Goal: Task Accomplishment & Management: Complete application form

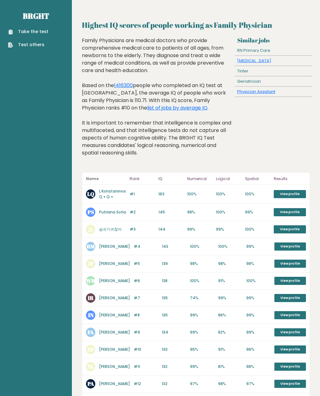
click at [34, 27] on div "Take the test Test others" at bounding box center [36, 34] width 62 height 27
click at [20, 32] on link "Take the test" at bounding box center [28, 31] width 40 height 7
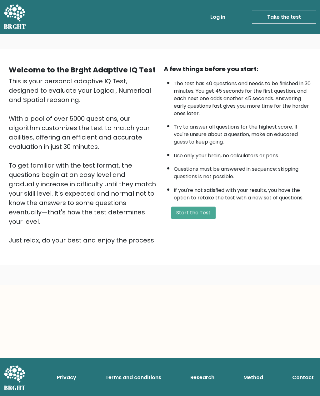
click at [192, 219] on button "Start the Test" at bounding box center [193, 213] width 44 height 12
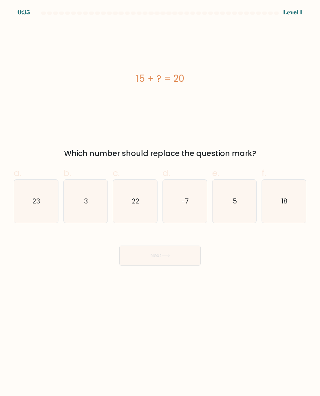
click at [238, 215] on icon "5" at bounding box center [234, 201] width 43 height 43
click at [160, 202] on input "e. 5" at bounding box center [160, 200] width 0 height 4
radio input "true"
click at [174, 257] on button "Next" at bounding box center [159, 256] width 81 height 20
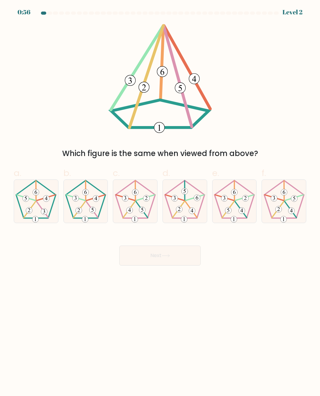
click at [42, 217] on icon at bounding box center [35, 201] width 43 height 43
click at [160, 202] on input "a." at bounding box center [160, 200] width 0 height 4
radio input "true"
click at [172, 260] on button "Next" at bounding box center [159, 256] width 81 height 20
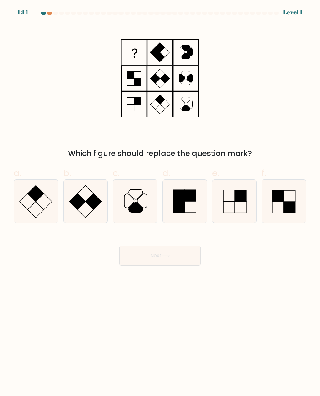
click at [189, 205] on icon at bounding box center [184, 201] width 43 height 43
click at [160, 202] on input "d." at bounding box center [160, 200] width 0 height 4
radio input "true"
click at [173, 254] on button "Next" at bounding box center [159, 256] width 81 height 20
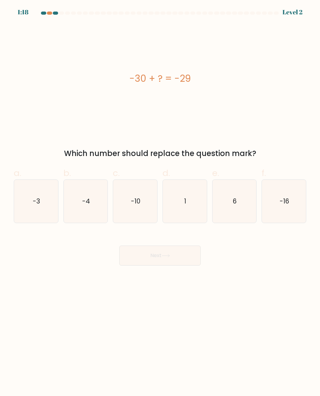
click at [197, 206] on icon "1" at bounding box center [184, 201] width 43 height 43
click at [160, 202] on input "d. 1" at bounding box center [160, 200] width 0 height 4
radio input "true"
click at [175, 257] on button "Next" at bounding box center [159, 256] width 81 height 20
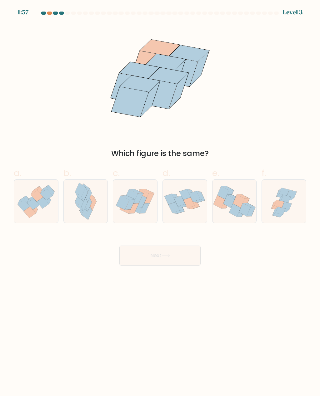
scroll to position [3, 0]
click at [133, 218] on div at bounding box center [135, 202] width 45 height 44
click at [160, 202] on input "c." at bounding box center [160, 200] width 0 height 4
radio input "true"
click at [84, 204] on icon at bounding box center [84, 204] width 6 height 13
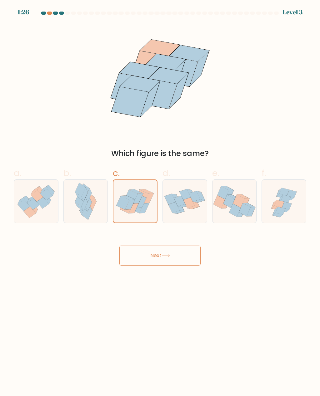
click at [160, 202] on input "b." at bounding box center [160, 200] width 0 height 4
radio input "true"
click at [168, 257] on button "Next" at bounding box center [159, 256] width 81 height 20
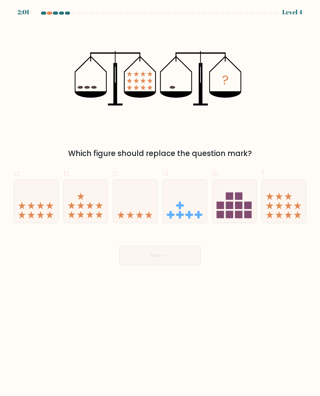
click at [317, 286] on body "2:01 Level 4" at bounding box center [160, 198] width 320 height 396
click at [135, 211] on icon at bounding box center [135, 201] width 44 height 37
click at [160, 202] on input "c." at bounding box center [160, 200] width 0 height 4
radio input "true"
click at [173, 253] on button "Next" at bounding box center [159, 256] width 81 height 20
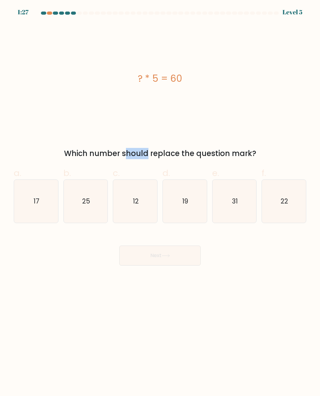
click at [232, 209] on icon "31" at bounding box center [234, 201] width 43 height 43
click at [160, 202] on input "e. 31" at bounding box center [160, 200] width 0 height 4
radio input "true"
click at [170, 254] on icon at bounding box center [166, 255] width 8 height 3
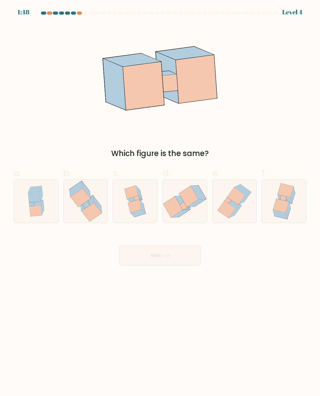
click at [181, 206] on icon at bounding box center [172, 207] width 19 height 21
click at [160, 202] on input "d." at bounding box center [160, 200] width 0 height 4
radio input "true"
click at [181, 255] on button "Next" at bounding box center [159, 256] width 81 height 20
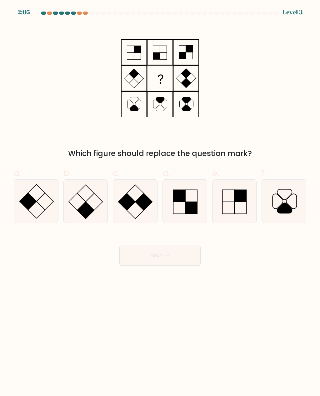
click at [88, 202] on rect at bounding box center [94, 202] width 17 height 17
click at [160, 202] on input "b." at bounding box center [160, 200] width 0 height 4
radio input "true"
click at [183, 252] on button "Next" at bounding box center [159, 256] width 81 height 20
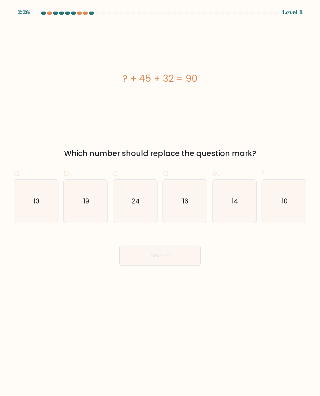
click at [41, 207] on icon "13" at bounding box center [35, 201] width 43 height 43
click at [160, 202] on input "a. 13" at bounding box center [160, 200] width 0 height 4
radio input "true"
click at [173, 256] on button "Next" at bounding box center [159, 256] width 81 height 20
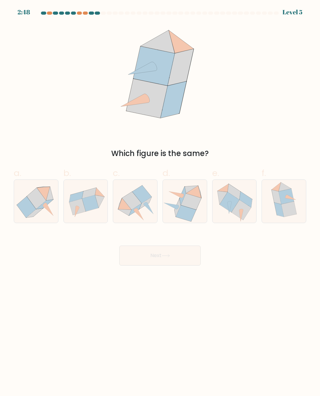
click at [241, 204] on icon at bounding box center [242, 210] width 20 height 20
click at [160, 202] on input "e." at bounding box center [160, 200] width 0 height 4
radio input "true"
click at [180, 254] on button "Next" at bounding box center [159, 256] width 81 height 20
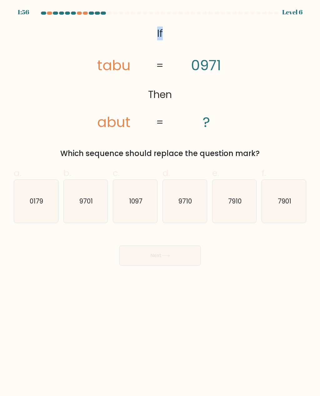
click at [181, 206] on icon "9710" at bounding box center [184, 201] width 43 height 43
click at [160, 202] on input "d. 9710" at bounding box center [160, 200] width 0 height 4
radio input "true"
click at [164, 255] on icon at bounding box center [166, 255] width 8 height 3
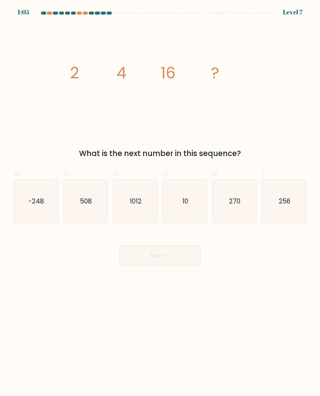
click at [145, 208] on icon "1012" at bounding box center [135, 201] width 43 height 43
click at [160, 202] on input "c. 1012" at bounding box center [160, 200] width 0 height 4
radio input "true"
click at [170, 254] on icon at bounding box center [166, 255] width 8 height 3
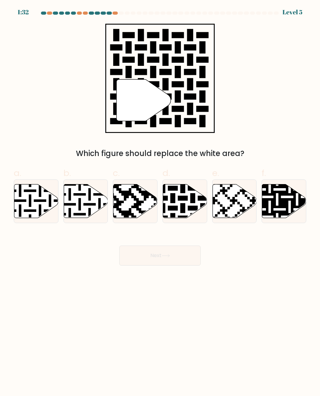
click at [178, 207] on icon at bounding box center [185, 202] width 44 height 34
click at [160, 202] on input "d." at bounding box center [160, 200] width 0 height 4
radio input "true"
click at [175, 254] on button "Next" at bounding box center [159, 256] width 81 height 20
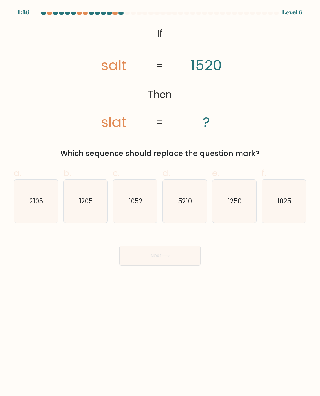
click at [238, 205] on icon "1250" at bounding box center [234, 201] width 43 height 43
click at [160, 202] on input "e. 1250" at bounding box center [160, 200] width 0 height 4
radio input "true"
click at [164, 255] on button "Next" at bounding box center [159, 256] width 81 height 20
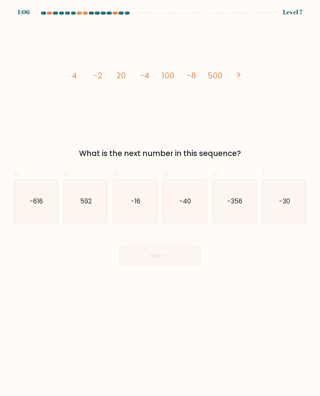
scroll to position [0, 0]
click at [140, 213] on icon "-16" at bounding box center [135, 201] width 43 height 43
click at [160, 202] on input "c. -16" at bounding box center [160, 200] width 0 height 4
radio input "true"
click at [169, 257] on icon at bounding box center [166, 255] width 8 height 3
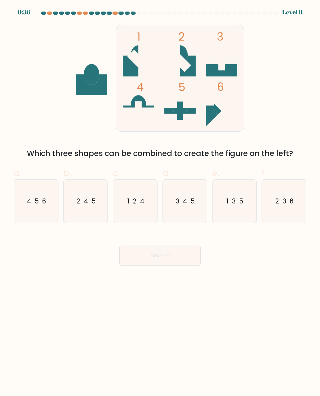
click at [190, 209] on icon "3-4-5" at bounding box center [184, 201] width 43 height 43
click at [160, 202] on input "d. 3-4-5" at bounding box center [160, 200] width 0 height 4
radio input "true"
click at [174, 258] on button "Next" at bounding box center [159, 256] width 81 height 20
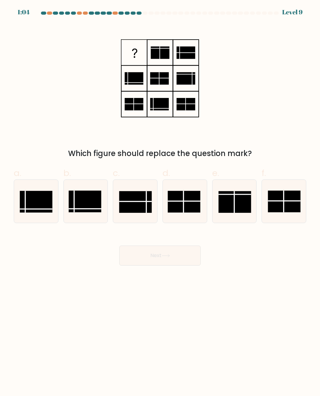
click at [146, 201] on line at bounding box center [146, 203] width 0 height 22
click at [160, 201] on input "c." at bounding box center [160, 200] width 0 height 4
radio input "true"
click at [174, 258] on button "Next" at bounding box center [159, 256] width 81 height 20
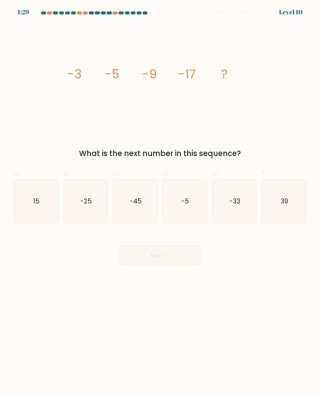
scroll to position [1, 0]
click at [141, 210] on icon "-45" at bounding box center [135, 201] width 43 height 43
click at [160, 202] on input "c. -45" at bounding box center [160, 200] width 0 height 4
radio input "true"
click at [169, 256] on icon at bounding box center [166, 255] width 8 height 3
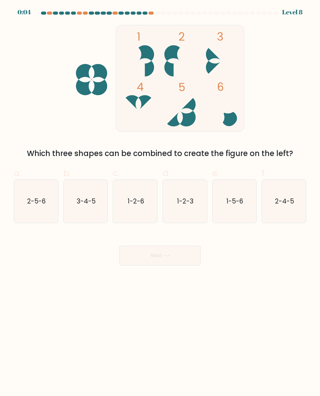
click at [188, 206] on icon "1-2-3" at bounding box center [184, 201] width 43 height 43
click at [160, 202] on input "d. 1-2-3" at bounding box center [160, 200] width 0 height 4
radio input "true"
click at [171, 260] on button "Next" at bounding box center [159, 256] width 81 height 20
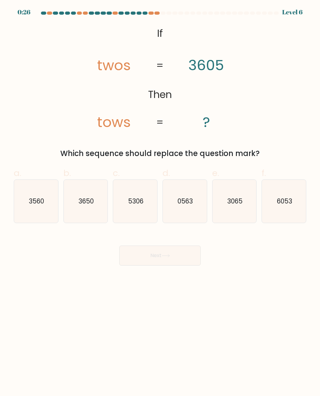
click at [235, 210] on icon "3065" at bounding box center [234, 201] width 43 height 43
click at [160, 202] on input "e. 3065" at bounding box center [160, 200] width 0 height 4
radio input "true"
click at [170, 259] on button "Next" at bounding box center [159, 256] width 81 height 20
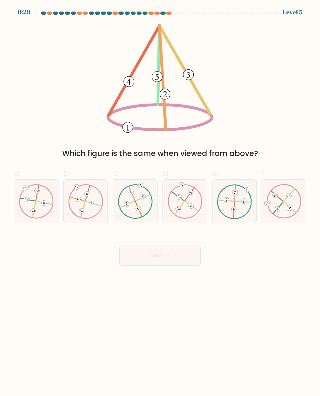
click at [139, 203] on icon at bounding box center [135, 201] width 35 height 34
click at [160, 202] on input "c." at bounding box center [160, 200] width 0 height 4
radio input "true"
click at [174, 256] on button "Next" at bounding box center [159, 256] width 81 height 20
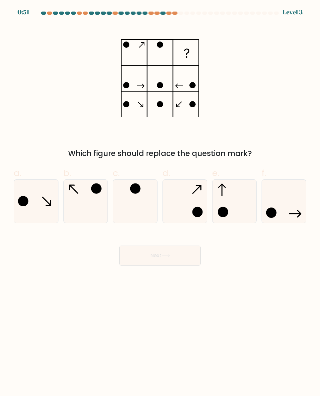
click at [89, 207] on icon at bounding box center [85, 201] width 43 height 43
click at [160, 202] on input "b." at bounding box center [160, 200] width 0 height 4
radio input "true"
click at [178, 256] on button "Next" at bounding box center [159, 256] width 81 height 20
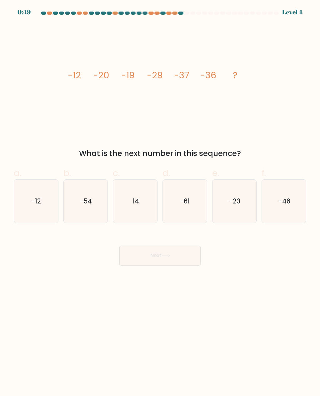
click at [285, 209] on icon "-46" at bounding box center [283, 201] width 43 height 43
click at [160, 202] on input "f. -46" at bounding box center [160, 200] width 0 height 4
radio input "true"
click at [166, 256] on icon at bounding box center [166, 255] width 8 height 3
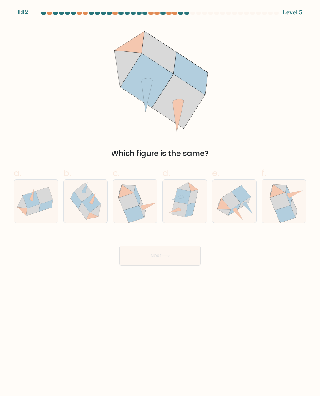
click at [98, 232] on div "Next" at bounding box center [160, 248] width 300 height 35
click at [185, 208] on icon at bounding box center [180, 209] width 16 height 15
click at [160, 202] on input "d." at bounding box center [160, 200] width 0 height 4
radio input "true"
click at [167, 262] on button "Next" at bounding box center [159, 256] width 81 height 20
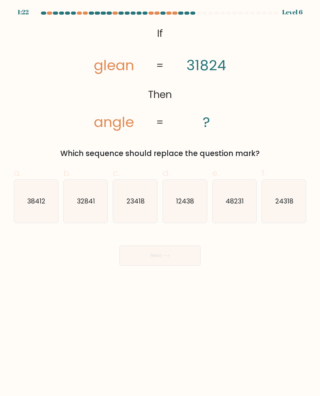
click at [288, 210] on icon "24318" at bounding box center [283, 201] width 43 height 43
click at [160, 202] on input "f. 24318" at bounding box center [160, 200] width 0 height 4
radio input "true"
click at [170, 260] on button "Next" at bounding box center [159, 256] width 81 height 20
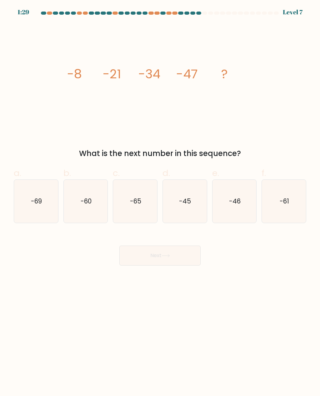
click at [90, 212] on icon "-60" at bounding box center [85, 201] width 43 height 43
click at [160, 202] on input "b. -60" at bounding box center [160, 200] width 0 height 4
radio input "true"
click at [169, 258] on icon at bounding box center [166, 255] width 8 height 3
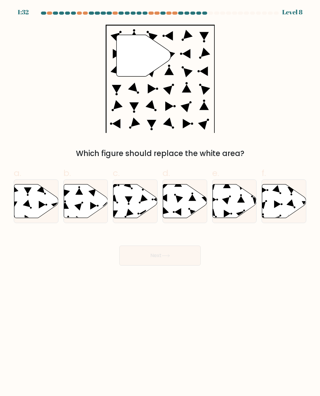
click at [282, 205] on circle at bounding box center [282, 205] width 2 height 2
click at [160, 202] on input "f." at bounding box center [160, 200] width 0 height 4
radio input "true"
click at [163, 254] on button "Next" at bounding box center [159, 256] width 81 height 20
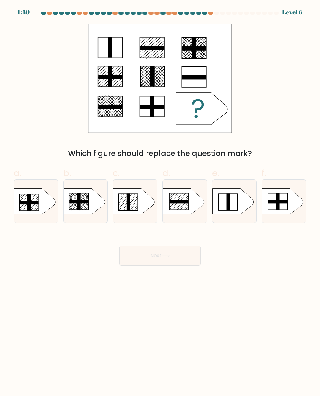
click at [232, 201] on icon at bounding box center [232, 202] width 41 height 26
click at [160, 201] on input "e." at bounding box center [160, 200] width 0 height 4
radio input "true"
click at [170, 255] on icon at bounding box center [166, 255] width 8 height 3
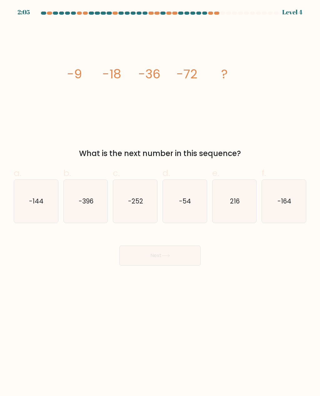
click at [43, 207] on icon "-144" at bounding box center [35, 201] width 43 height 43
click at [160, 202] on input "a. -144" at bounding box center [160, 200] width 0 height 4
radio input "true"
click at [179, 257] on button "Next" at bounding box center [159, 256] width 81 height 20
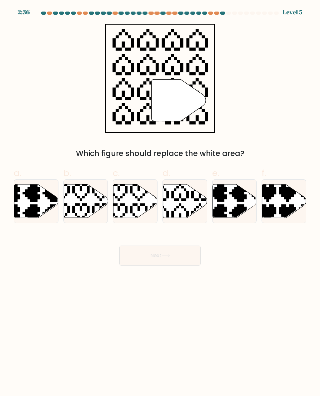
click at [186, 202] on icon at bounding box center [185, 202] width 44 height 34
click at [160, 202] on input "d." at bounding box center [160, 200] width 0 height 4
radio input "true"
click at [180, 257] on button "Next" at bounding box center [159, 256] width 81 height 20
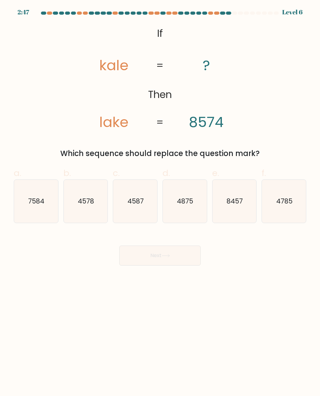
click at [44, 214] on icon "7584" at bounding box center [35, 201] width 43 height 43
click at [160, 202] on input "a. 7584" at bounding box center [160, 200] width 0 height 4
radio input "true"
click at [168, 259] on button "Next" at bounding box center [159, 256] width 81 height 20
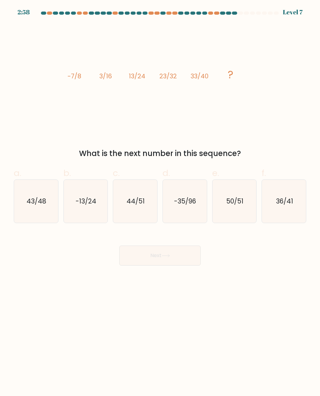
click at [40, 210] on icon "43/48" at bounding box center [35, 201] width 43 height 43
click at [160, 202] on input "a. 43/48" at bounding box center [160, 200] width 0 height 4
radio input "true"
click at [171, 259] on button "Next" at bounding box center [159, 256] width 81 height 20
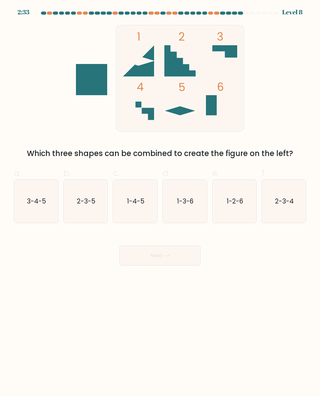
click at [139, 221] on icon "1-4-5" at bounding box center [135, 201] width 43 height 43
click at [160, 202] on input "c. 1-4-5" at bounding box center [160, 200] width 0 height 4
radio input "true"
click at [157, 314] on body "2:23 Level 8" at bounding box center [160, 198] width 320 height 396
click at [190, 209] on icon "1-3-6" at bounding box center [184, 201] width 43 height 43
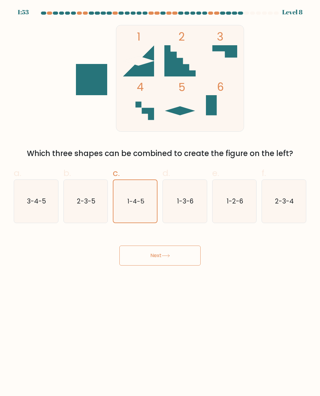
click at [160, 202] on input "d. 1-3-6" at bounding box center [160, 200] width 0 height 4
radio input "true"
click at [166, 261] on button "Next" at bounding box center [159, 256] width 81 height 20
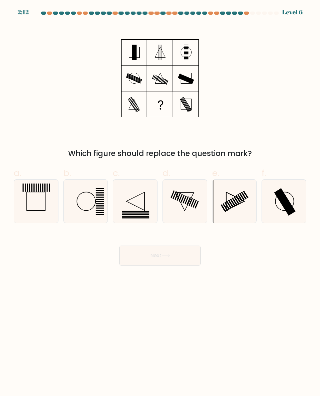
click at [285, 207] on rect at bounding box center [285, 201] width 22 height 27
click at [160, 202] on input "f." at bounding box center [160, 200] width 0 height 4
radio input "true"
click at [172, 260] on button "Next" at bounding box center [159, 256] width 81 height 20
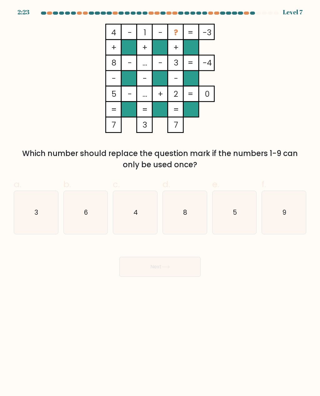
click at [38, 221] on icon "3" at bounding box center [35, 212] width 43 height 43
click at [160, 202] on input "a. 3" at bounding box center [160, 200] width 0 height 4
radio input "true"
click at [169, 265] on button "Next" at bounding box center [159, 267] width 81 height 20
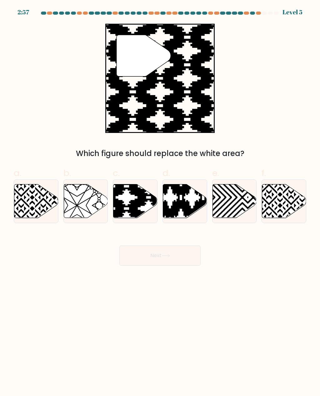
click at [134, 210] on icon at bounding box center [148, 220] width 89 height 89
click at [160, 202] on input "c." at bounding box center [160, 200] width 0 height 4
radio input "true"
click at [172, 257] on button "Next" at bounding box center [159, 256] width 81 height 20
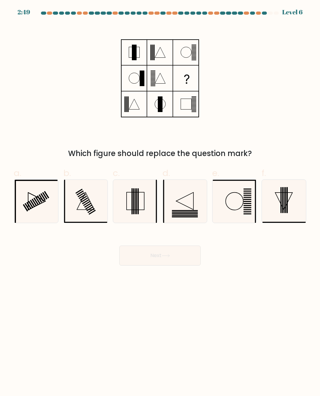
click at [139, 203] on icon at bounding box center [135, 201] width 43 height 43
click at [160, 202] on input "c." at bounding box center [160, 200] width 0 height 4
radio input "true"
click at [180, 259] on button "Next" at bounding box center [159, 256] width 81 height 20
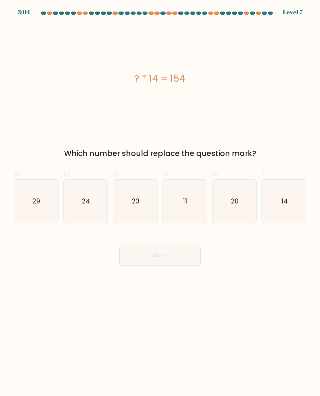
click at [189, 205] on icon "11" at bounding box center [184, 201] width 43 height 43
click at [160, 202] on input "d. 11" at bounding box center [160, 200] width 0 height 4
radio input "true"
click at [167, 257] on icon at bounding box center [166, 255] width 8 height 3
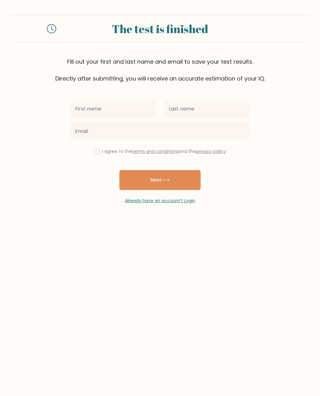
click at [122, 110] on input "text" at bounding box center [113, 108] width 86 height 17
type input "[PERSON_NAME]"
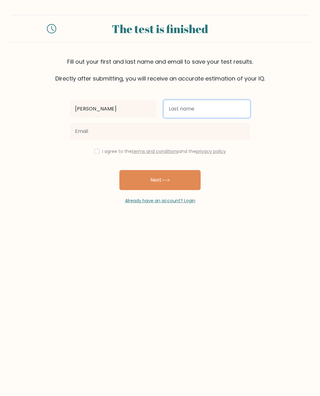
click at [199, 113] on input "text" at bounding box center [207, 108] width 86 height 17
type input "[PERSON_NAME]"
click at [97, 153] on input "checkbox" at bounding box center [96, 151] width 5 height 5
checkbox input "true"
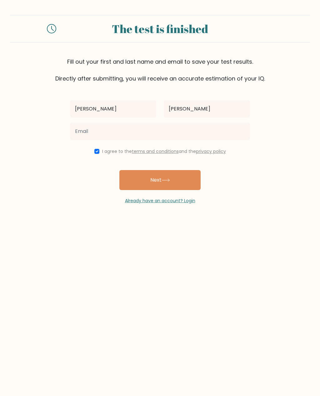
click at [173, 183] on button "Next" at bounding box center [159, 180] width 81 height 20
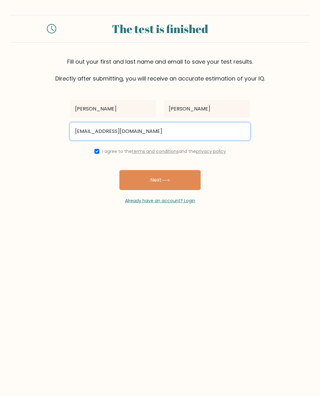
type input "lcobrien618@outlook.com"
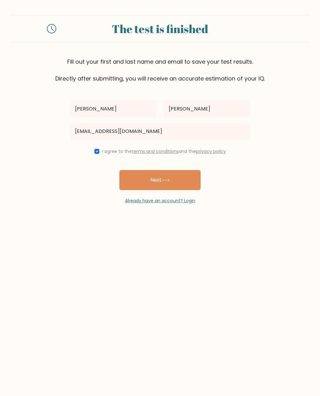
click at [176, 185] on button "Next" at bounding box center [159, 180] width 81 height 20
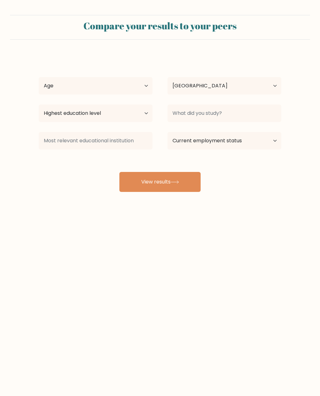
select select "US"
click at [146, 88] on select "Age Under [DEMOGRAPHIC_DATA] [DEMOGRAPHIC_DATA] [DEMOGRAPHIC_DATA] [DEMOGRAPHIC…" at bounding box center [96, 85] width 114 height 17
select select "65_plus"
click at [142, 113] on select "Highest education level No schooling Primary Lower Secondary Upper Secondary Oc…" at bounding box center [96, 113] width 114 height 17
select select "bachelors_degree"
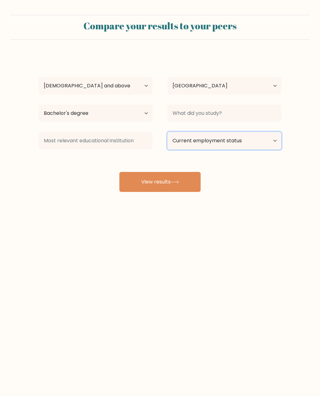
click at [270, 140] on select "Current employment status Employed Student Retired Other / prefer not to answer" at bounding box center [224, 140] width 114 height 17
select select "retired"
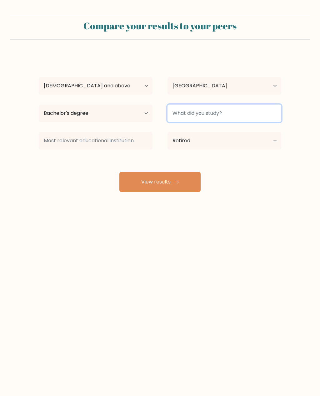
click at [236, 115] on input at bounding box center [224, 113] width 114 height 17
type input "Elementary education"
click at [160, 182] on button "View results" at bounding box center [159, 182] width 81 height 20
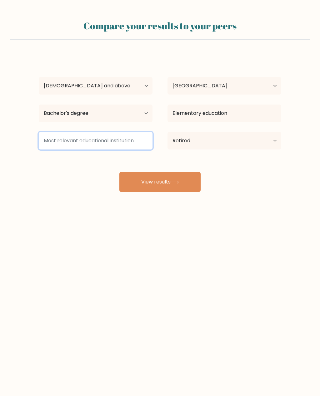
click at [119, 145] on input at bounding box center [96, 140] width 114 height 17
click at [137, 146] on input at bounding box center [96, 140] width 114 height 17
type input "College"
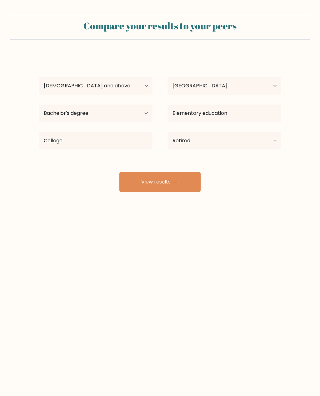
click at [171, 184] on button "View results" at bounding box center [159, 182] width 81 height 20
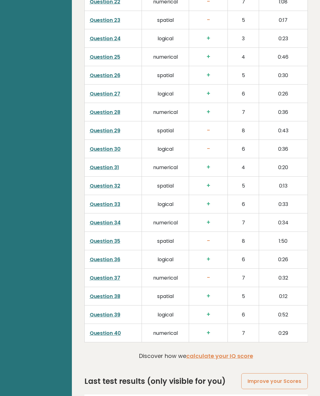
scroll to position [1449, 0]
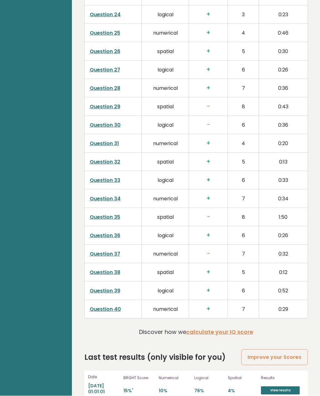
click at [278, 350] on link "Improve your Scores" at bounding box center [274, 358] width 66 height 16
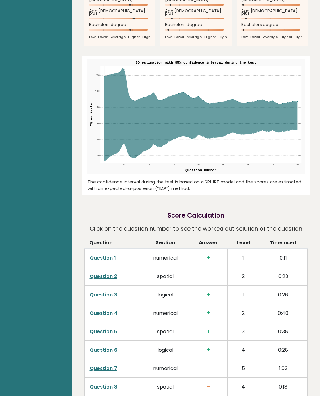
scroll to position [799, 0]
click at [111, 273] on link "Question 2" at bounding box center [103, 276] width 27 height 7
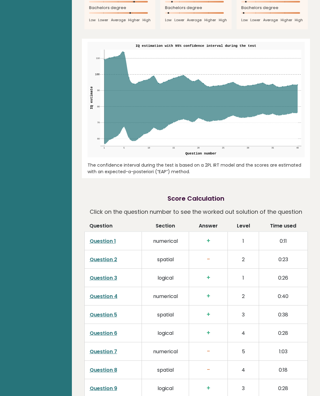
scroll to position [816, 0]
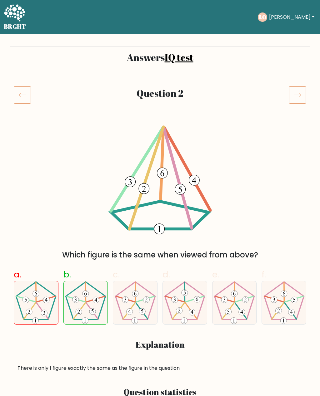
click at [189, 60] on link "IQ test" at bounding box center [179, 57] width 29 height 13
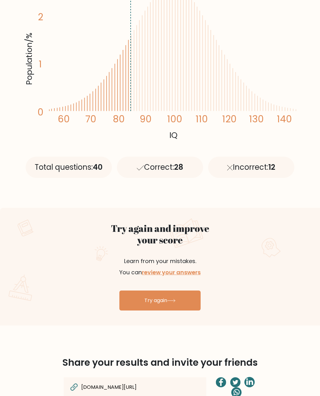
scroll to position [148, 0]
click at [187, 272] on link "review your answers" at bounding box center [171, 273] width 59 height 8
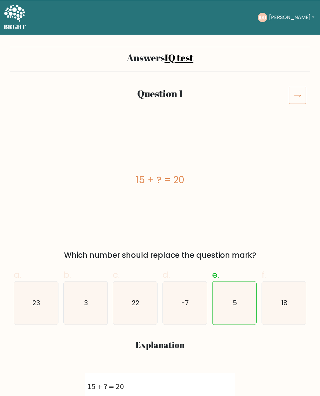
click at [302, 94] on icon at bounding box center [297, 94] width 17 height 17
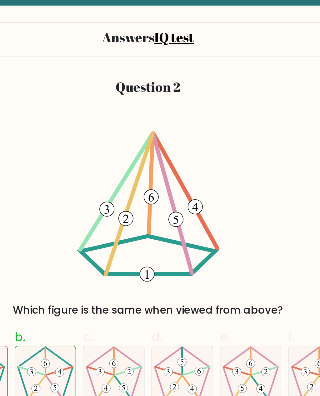
scroll to position [29, 0]
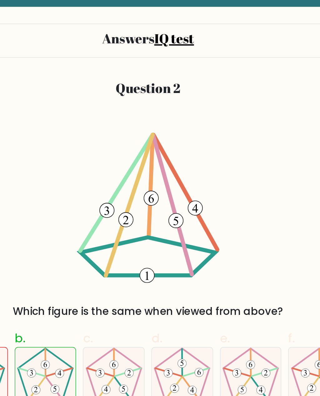
click at [165, 33] on link "IQ test" at bounding box center [179, 28] width 29 height 13
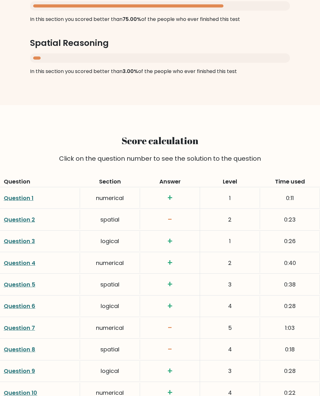
scroll to position [714, 0]
click at [34, 217] on link "Question 2" at bounding box center [19, 220] width 31 height 8
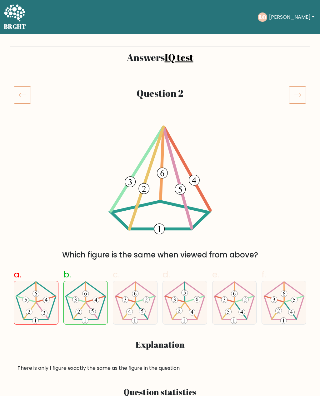
click at [183, 60] on link "IQ test" at bounding box center [179, 57] width 29 height 13
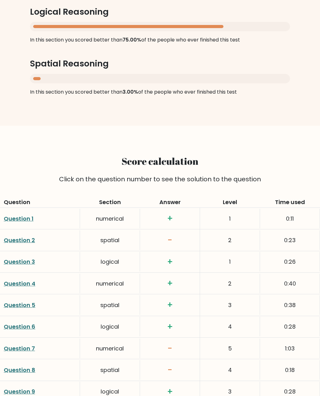
scroll to position [693, 0]
click at [34, 239] on link "Question 2" at bounding box center [19, 241] width 31 height 8
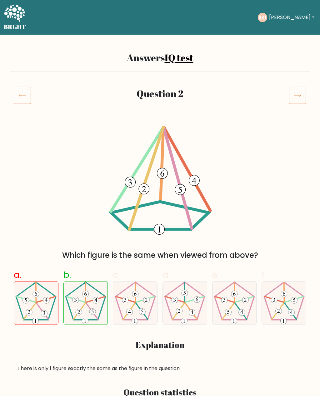
click at [29, 93] on icon at bounding box center [22, 94] width 17 height 17
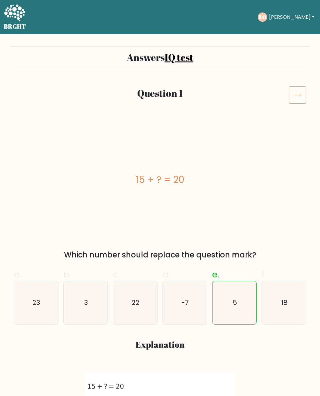
click at [300, 96] on icon at bounding box center [297, 94] width 7 height 3
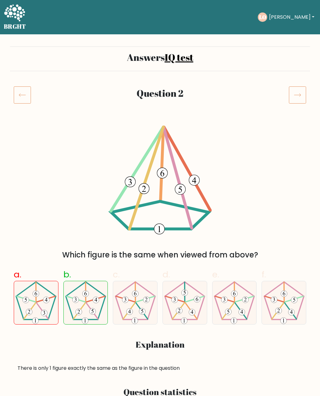
click at [299, 99] on icon at bounding box center [297, 94] width 17 height 17
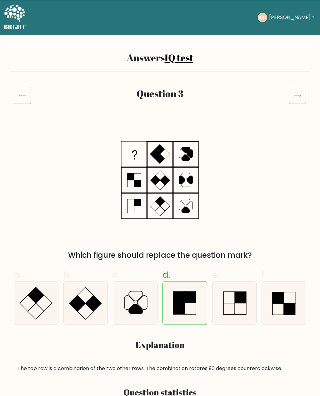
click at [30, 90] on icon at bounding box center [22, 94] width 17 height 17
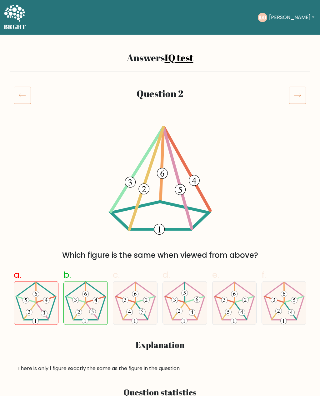
click at [305, 92] on icon at bounding box center [297, 94] width 17 height 17
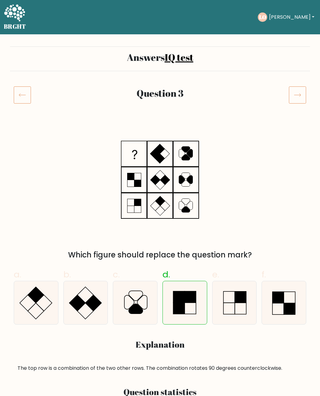
click at [178, 59] on link "IQ test" at bounding box center [179, 57] width 29 height 13
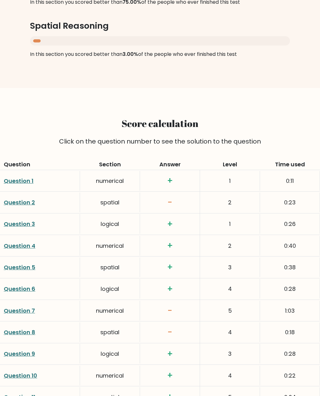
scroll to position [731, 0]
click at [32, 290] on link "Question 6" at bounding box center [20, 289] width 32 height 8
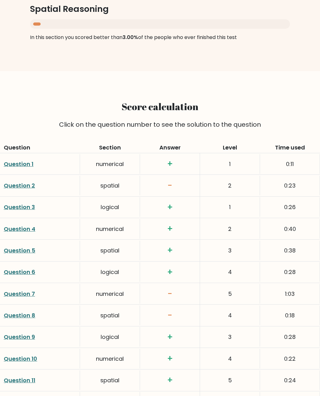
click at [50, 248] on div "Question 5" at bounding box center [40, 251] width 80 height 20
click at [34, 247] on link "Question 5" at bounding box center [20, 251] width 32 height 8
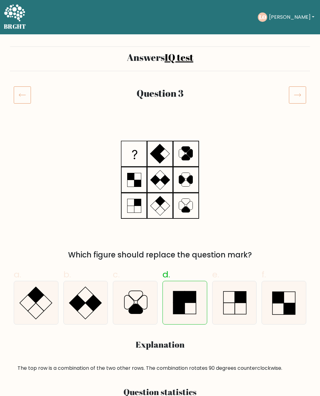
click at [299, 97] on icon at bounding box center [297, 94] width 17 height 17
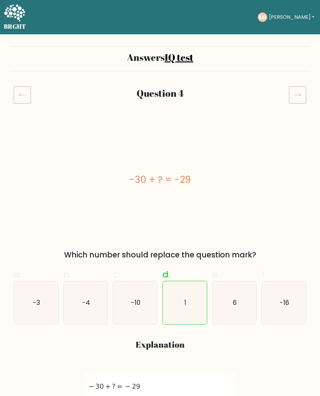
click at [299, 101] on icon at bounding box center [297, 94] width 17 height 17
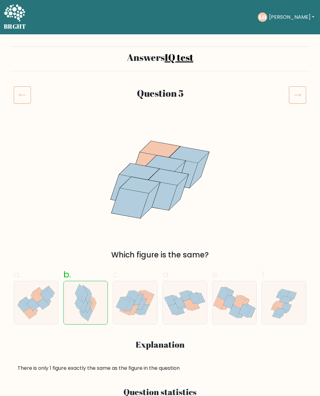
click at [302, 100] on icon at bounding box center [297, 94] width 17 height 17
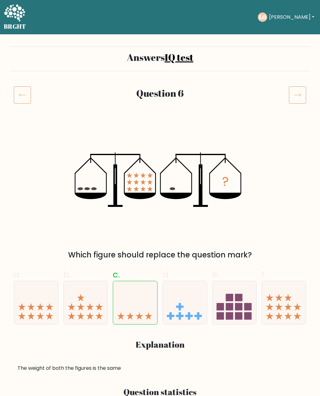
click at [302, 96] on icon at bounding box center [297, 94] width 17 height 17
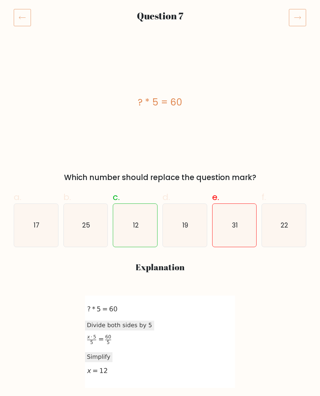
scroll to position [77, 0]
click at [285, 314] on div "[DATE]T13:03:43.671527 image/svg+xml Matplotlib v3.5.2, [URL][DOMAIN_NAME] *{st…" at bounding box center [159, 341] width 285 height 109
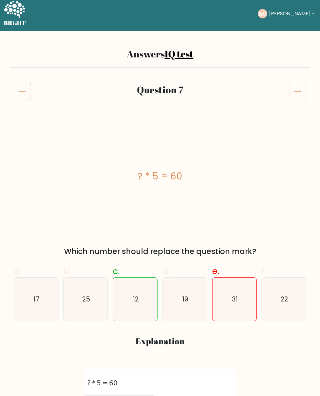
scroll to position [0, 0]
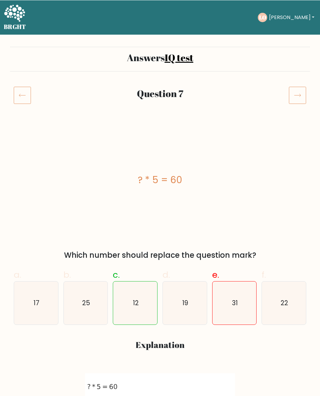
click at [300, 100] on icon at bounding box center [297, 94] width 17 height 17
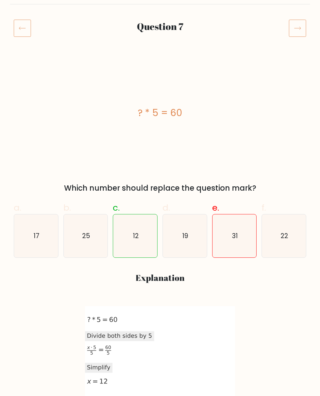
scroll to position [67, 0]
click at [299, 30] on icon at bounding box center [297, 27] width 17 height 17
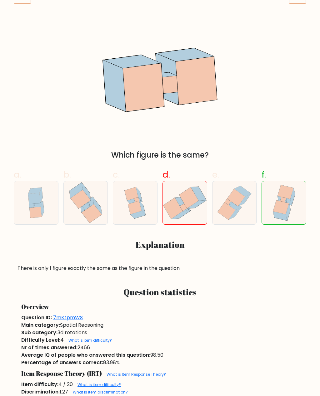
scroll to position [100, 0]
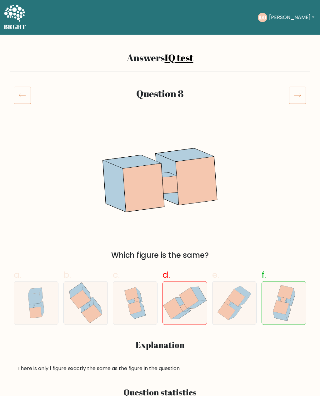
click at [299, 97] on icon at bounding box center [297, 94] width 17 height 17
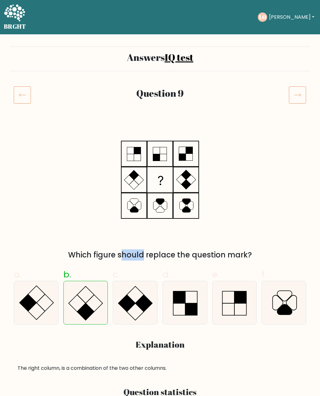
click at [300, 101] on icon at bounding box center [297, 94] width 17 height 17
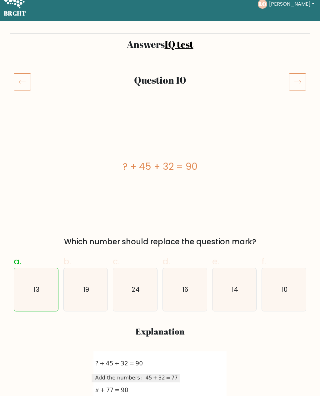
scroll to position [13, 0]
click at [300, 86] on icon at bounding box center [297, 81] width 17 height 17
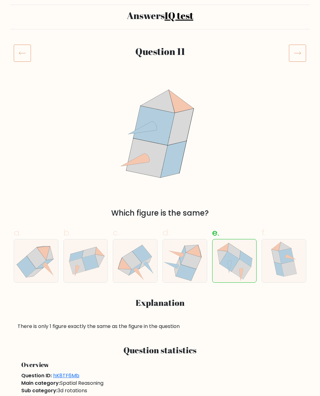
scroll to position [42, 0]
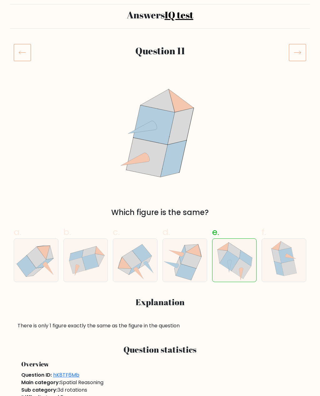
click at [301, 56] on icon at bounding box center [297, 52] width 17 height 17
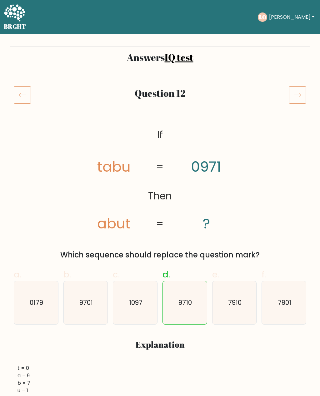
click at [304, 95] on icon at bounding box center [297, 94] width 17 height 17
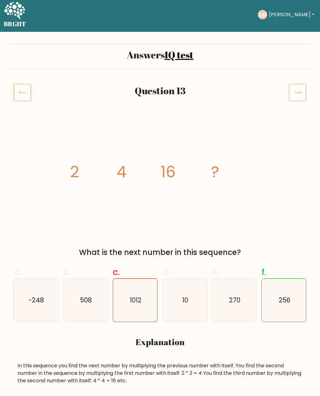
scroll to position [2, 0]
click at [300, 94] on icon at bounding box center [297, 92] width 17 height 17
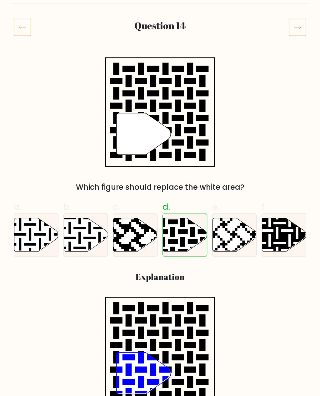
scroll to position [70, 0]
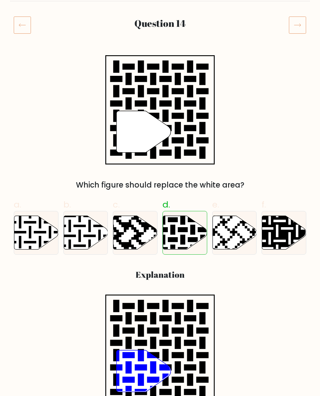
click at [301, 27] on icon at bounding box center [297, 24] width 17 height 17
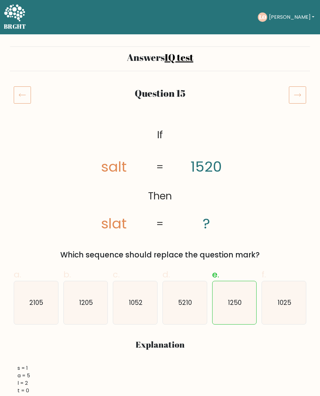
click at [301, 96] on icon at bounding box center [297, 94] width 17 height 17
